Goal: Information Seeking & Learning: Learn about a topic

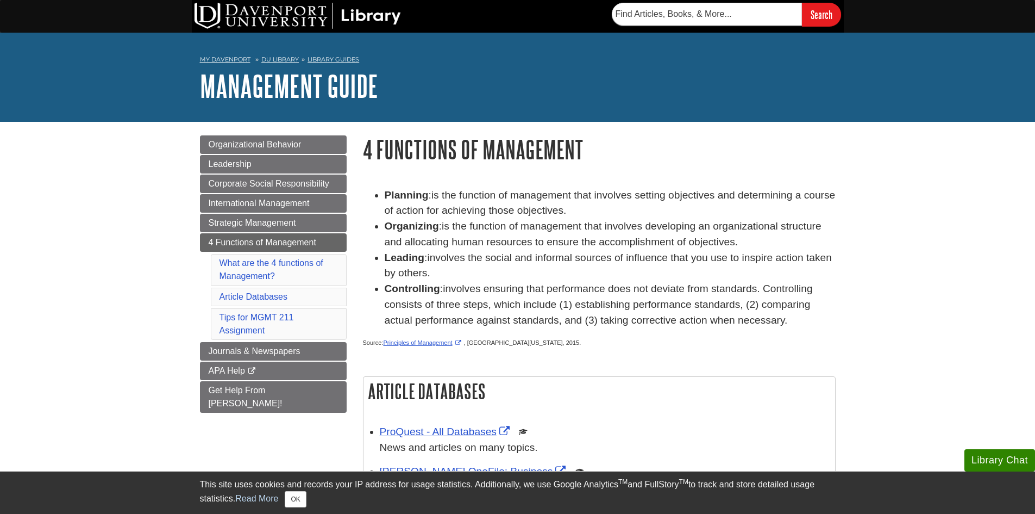
click at [603, 259] on span "involves the social and informal sources of influence that you use to inspire a…" at bounding box center [608, 265] width 447 height 27
click at [466, 123] on div "Menu Organizational Behavior Leadership Corporate Social Responsibility Interna…" at bounding box center [518, 446] width 652 height 649
